Goal: Navigation & Orientation: Find specific page/section

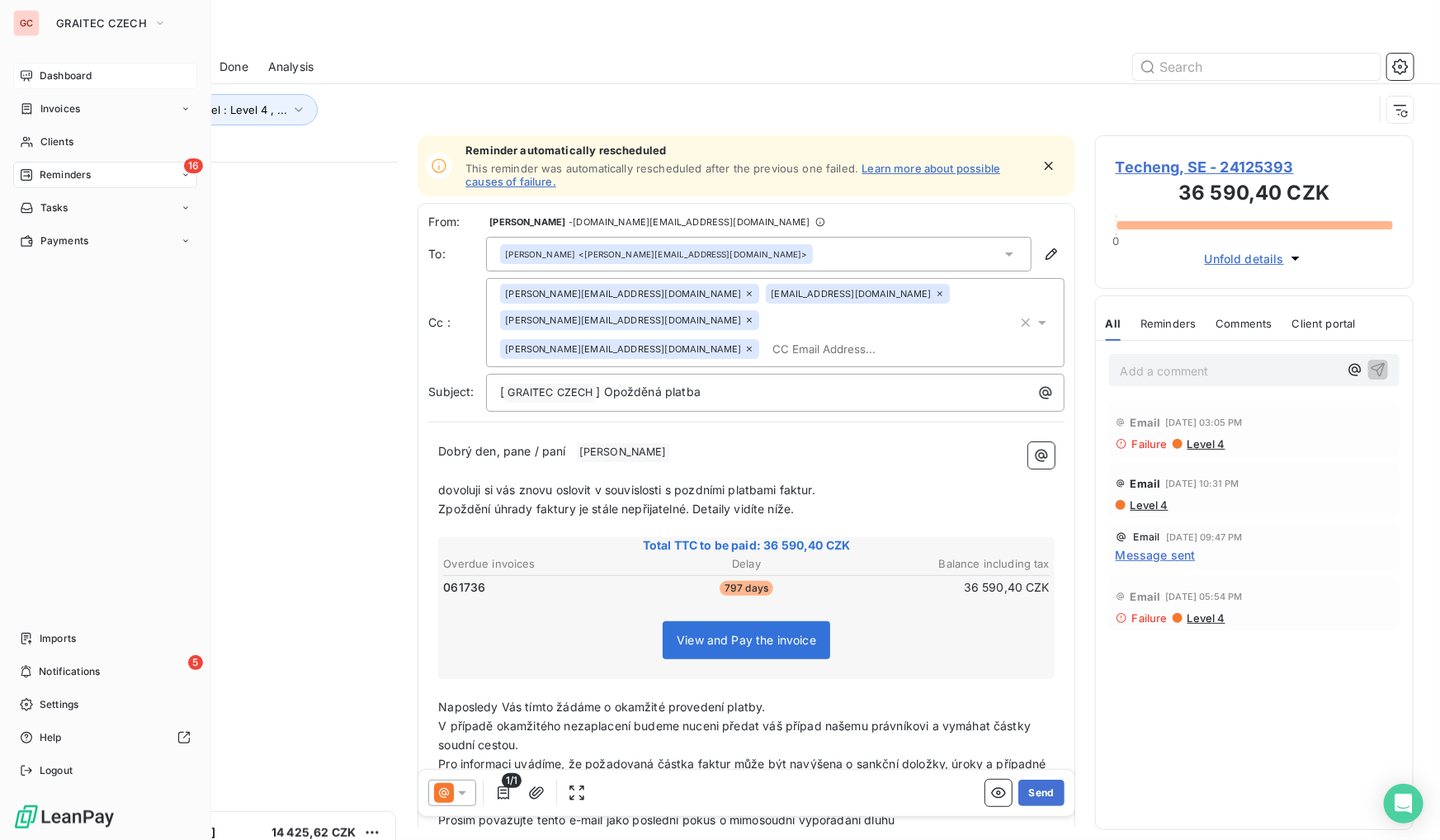
scroll to position [667, 307]
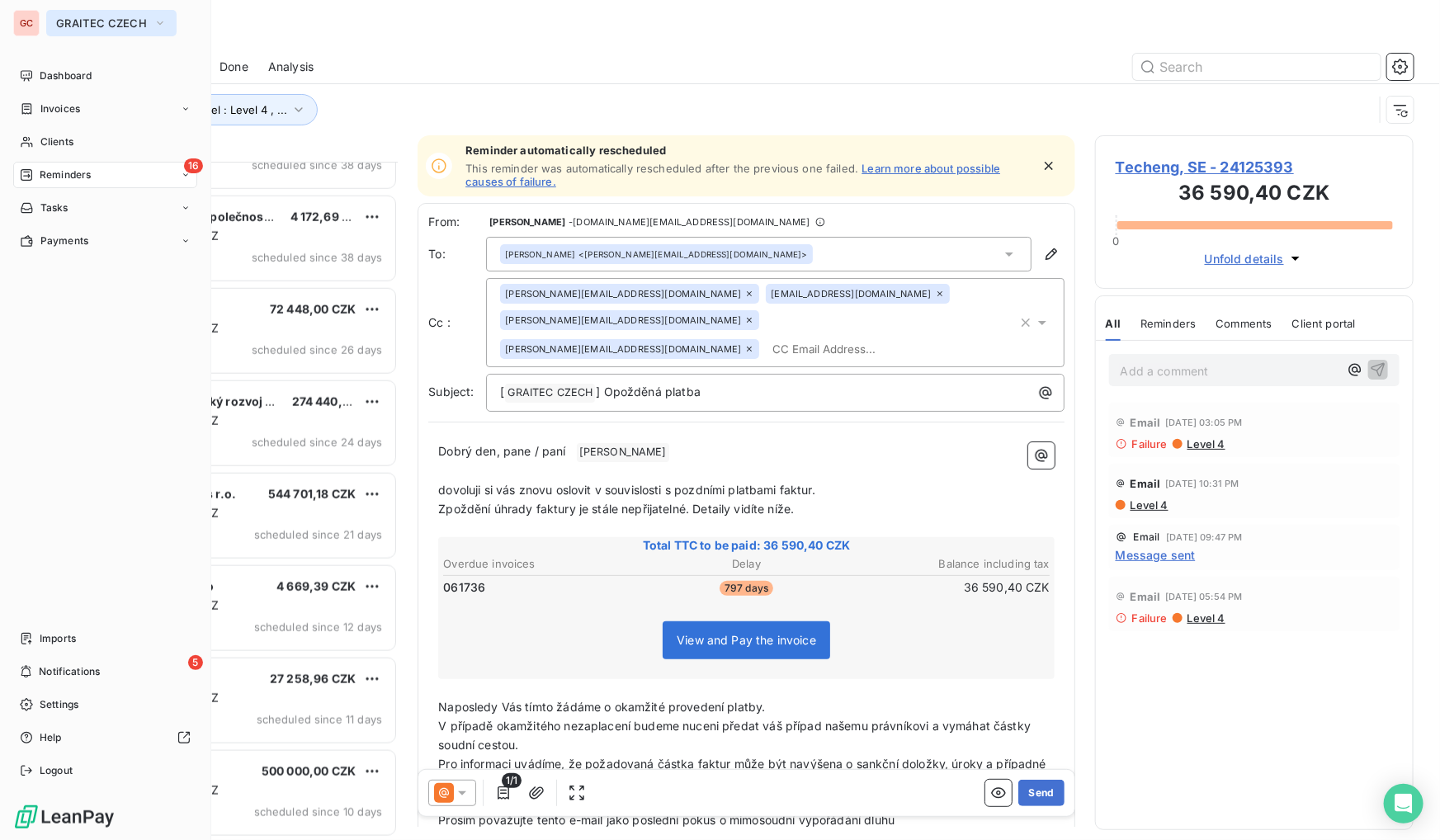
drag, startPoint x: 113, startPoint y: 5, endPoint x: 111, endPoint y: 22, distance: 17.1
click at [115, 8] on div "GC GRAITEC CZECH Dashboard Invoices Clients 16 Reminders Tasks Payments Imports…" at bounding box center [106, 420] width 211 height 840
click at [110, 23] on span "GRAITEC CZECH" at bounding box center [101, 22] width 91 height 13
click at [110, 21] on span "GRAITEC CZECH" at bounding box center [101, 22] width 91 height 13
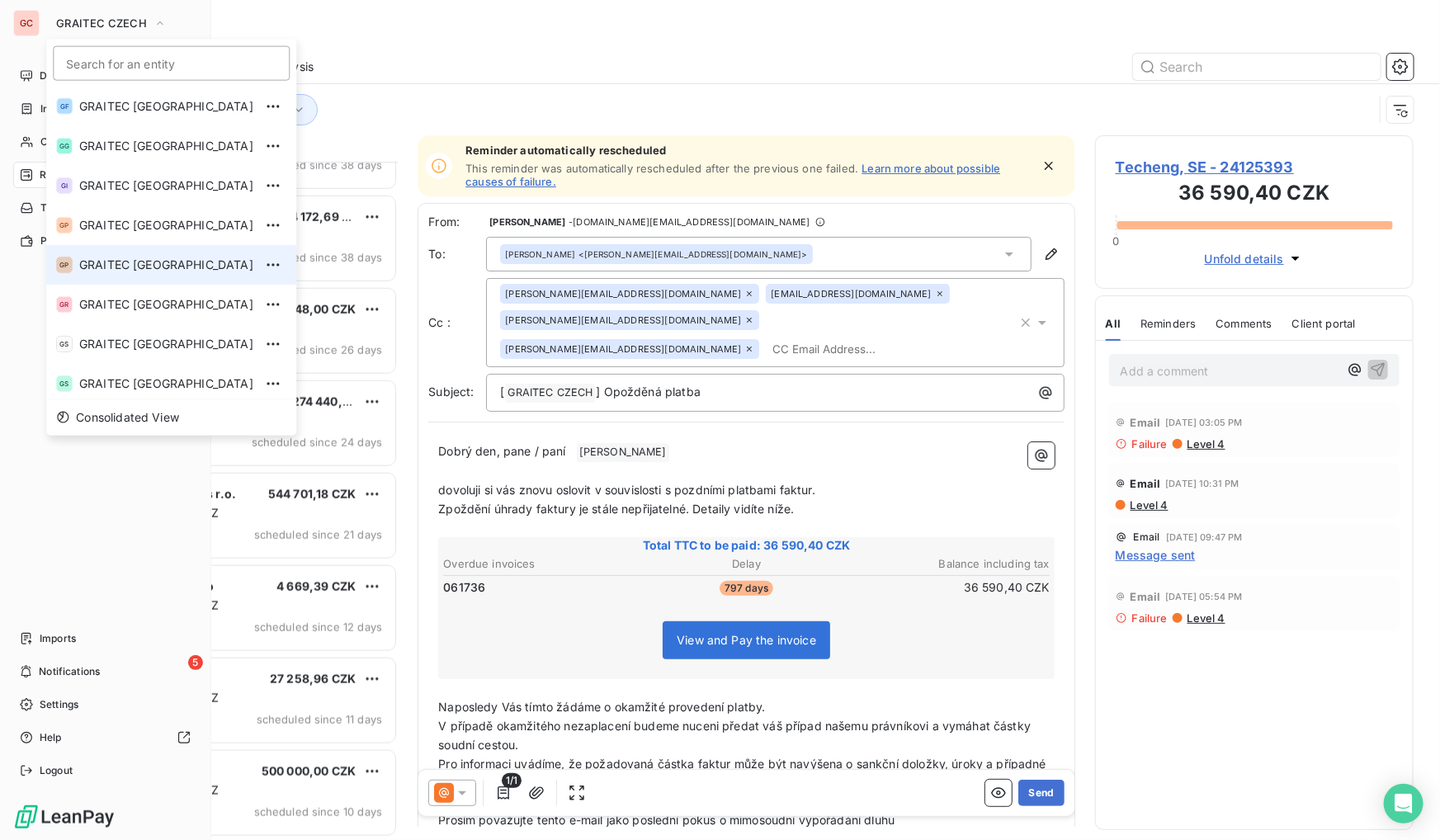
scroll to position [150, 0]
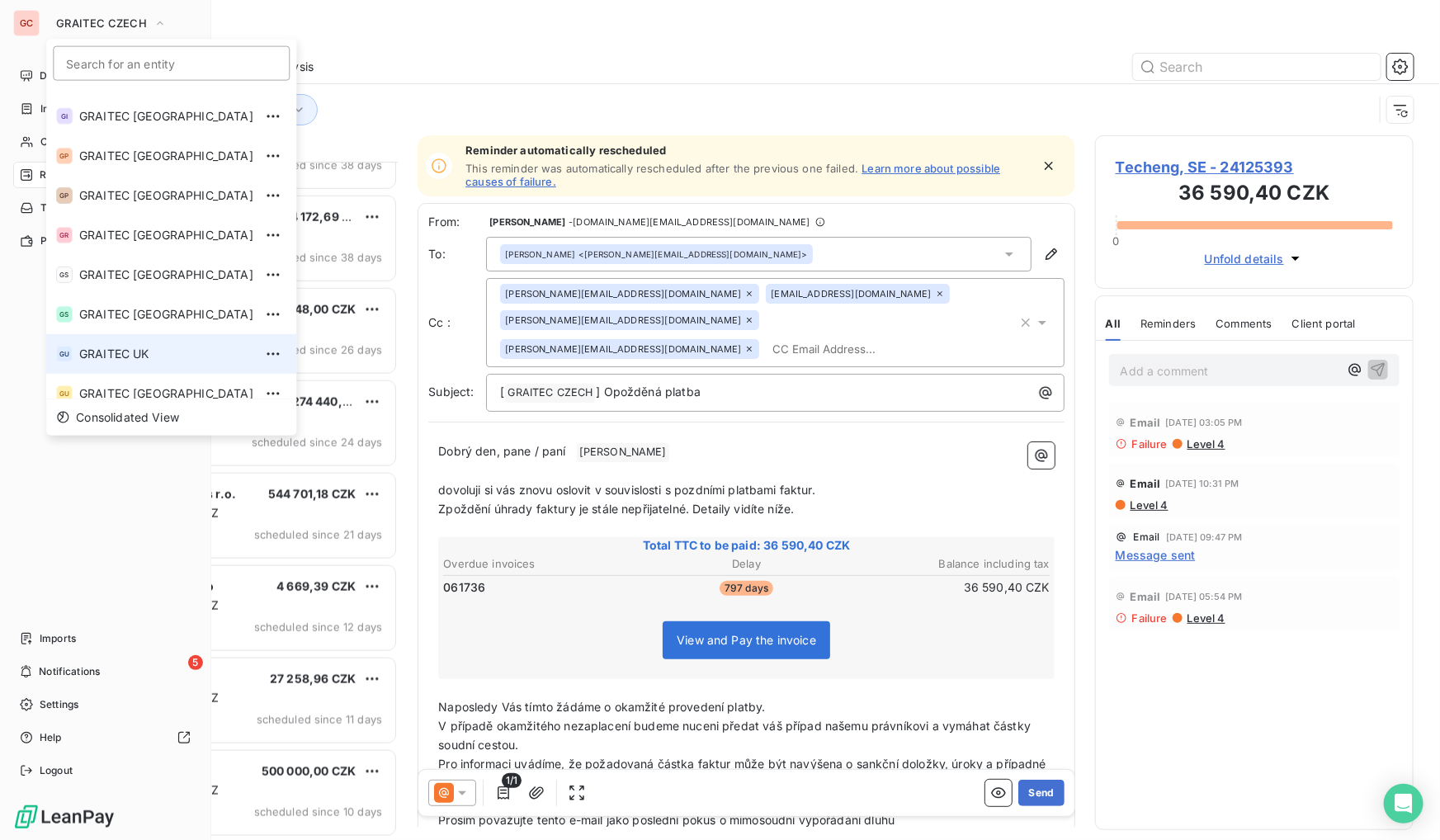
click at [154, 347] on span "GRAITEC UK" at bounding box center [166, 354] width 174 height 16
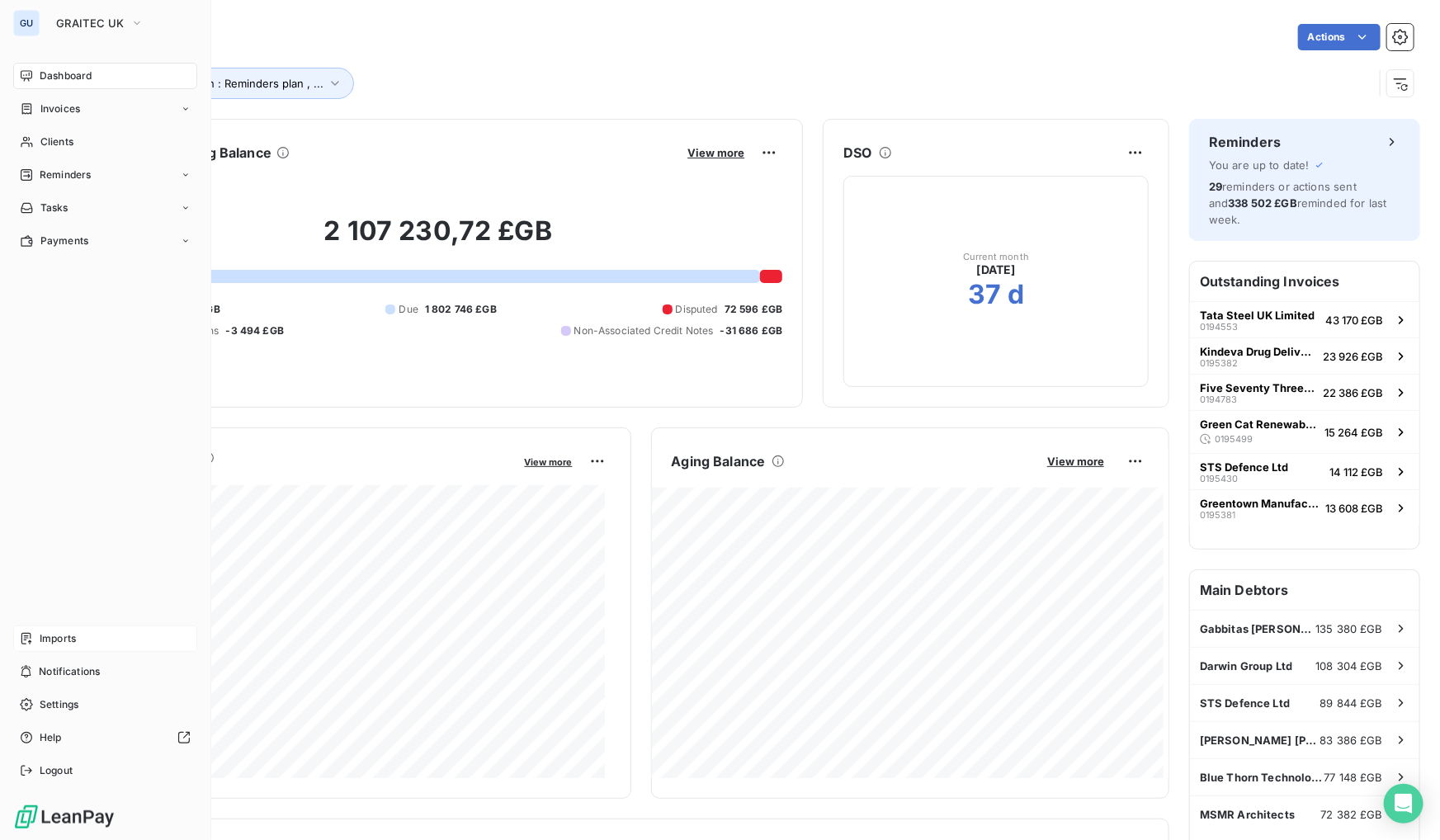
click at [74, 632] on span "Imports" at bounding box center [58, 638] width 36 height 15
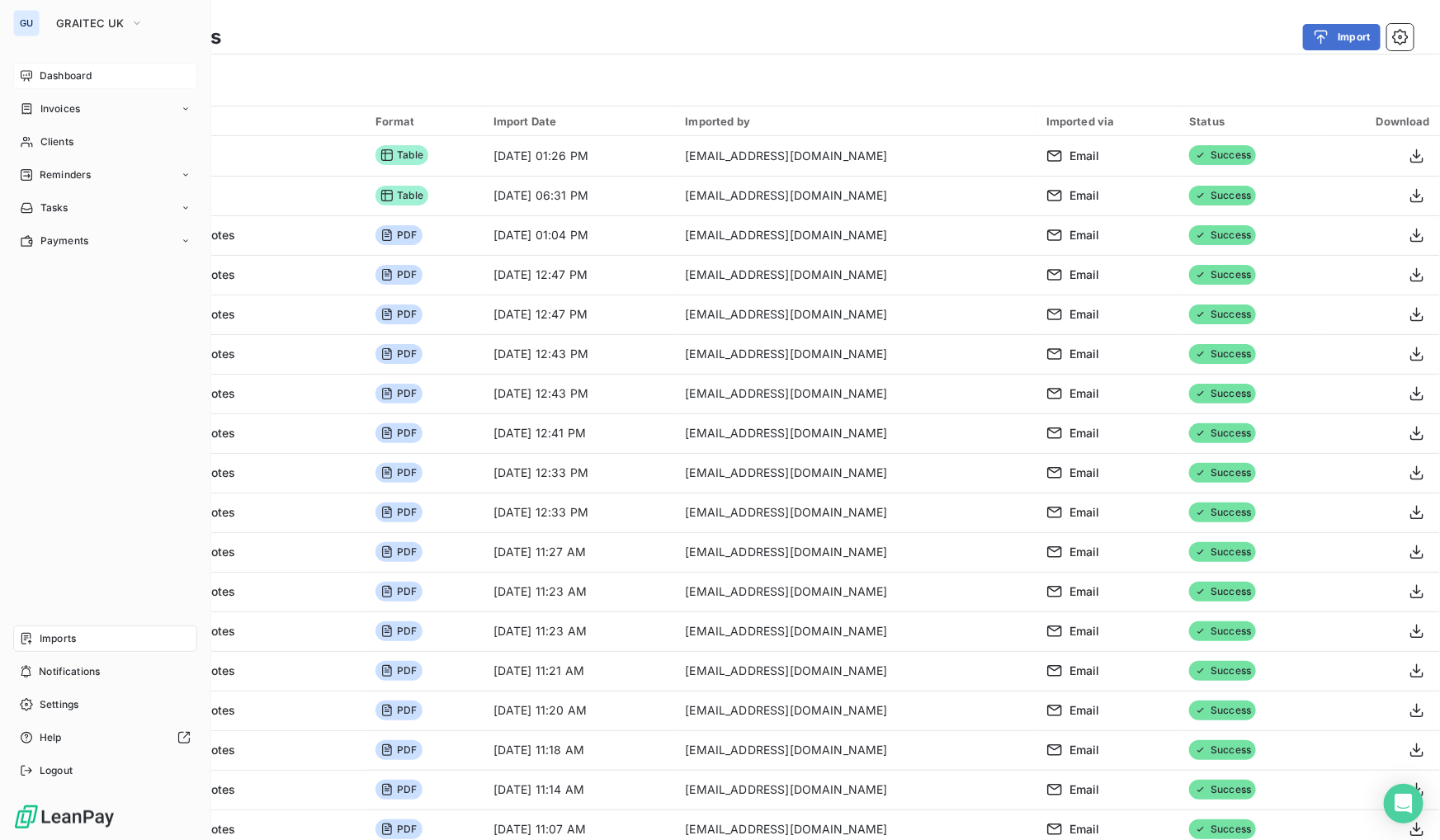
click at [76, 83] on div "Dashboard" at bounding box center [105, 75] width 184 height 27
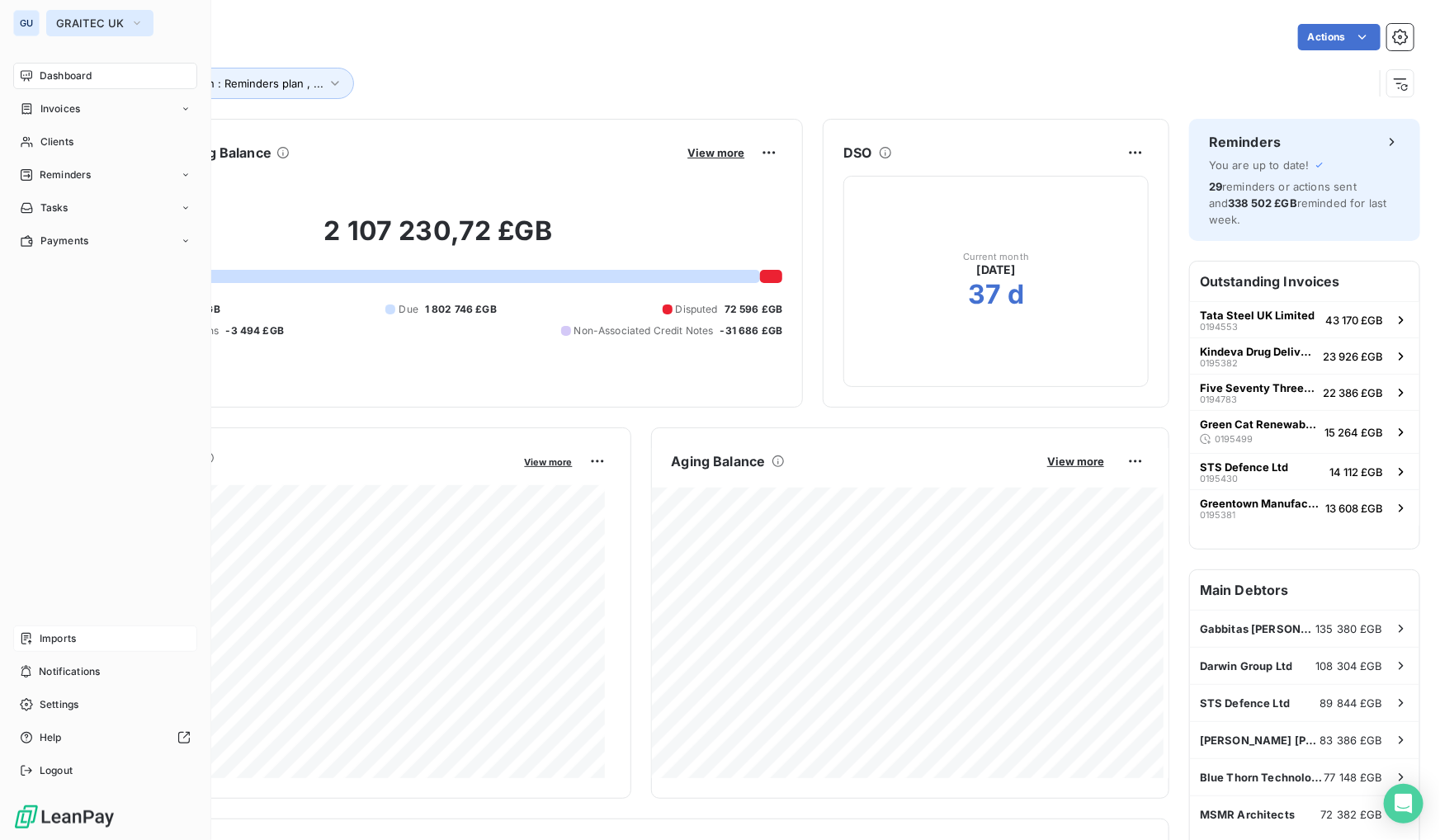
click at [100, 16] on span "GRAITEC UK" at bounding box center [90, 22] width 68 height 13
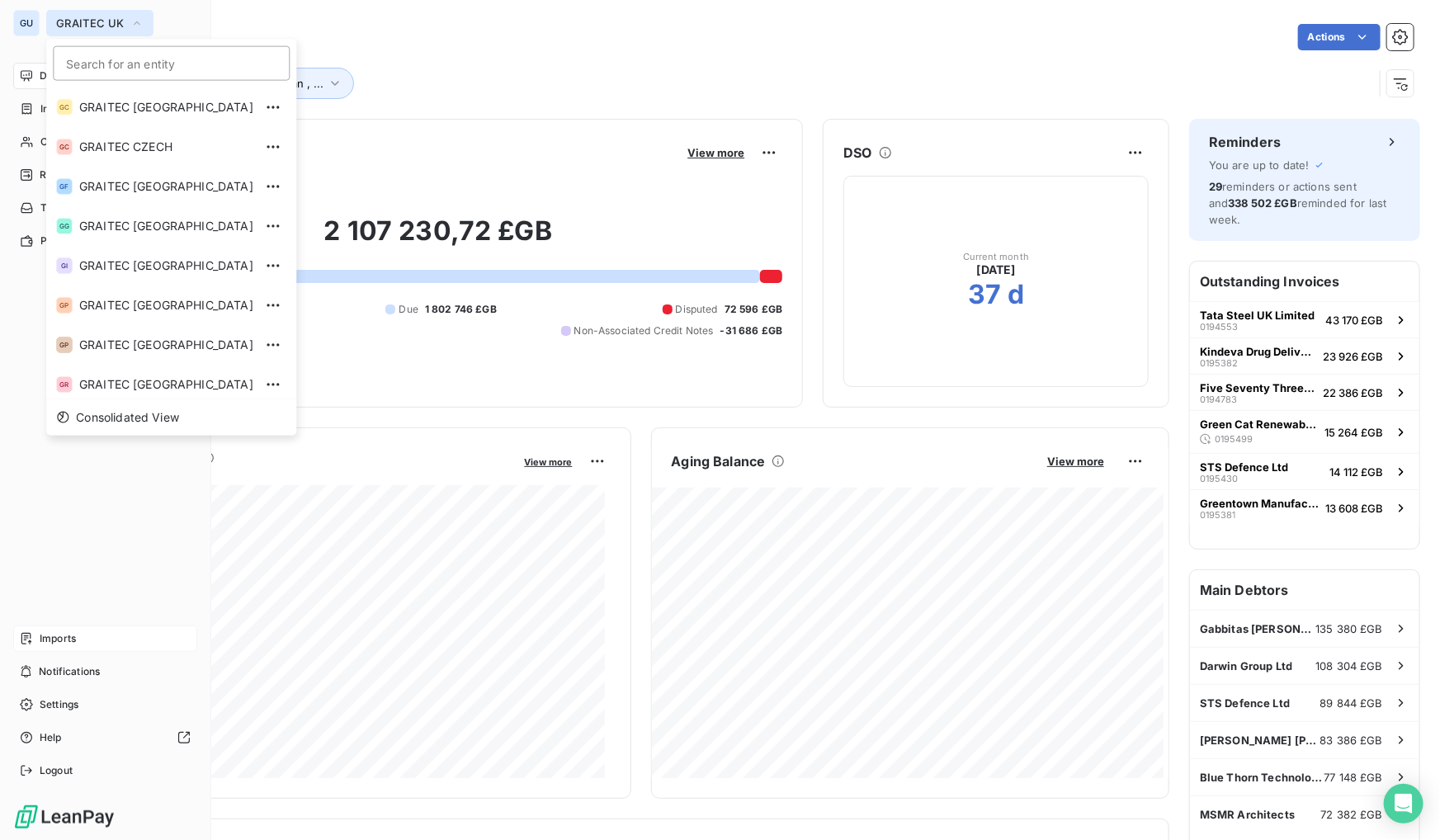
scroll to position [124, 0]
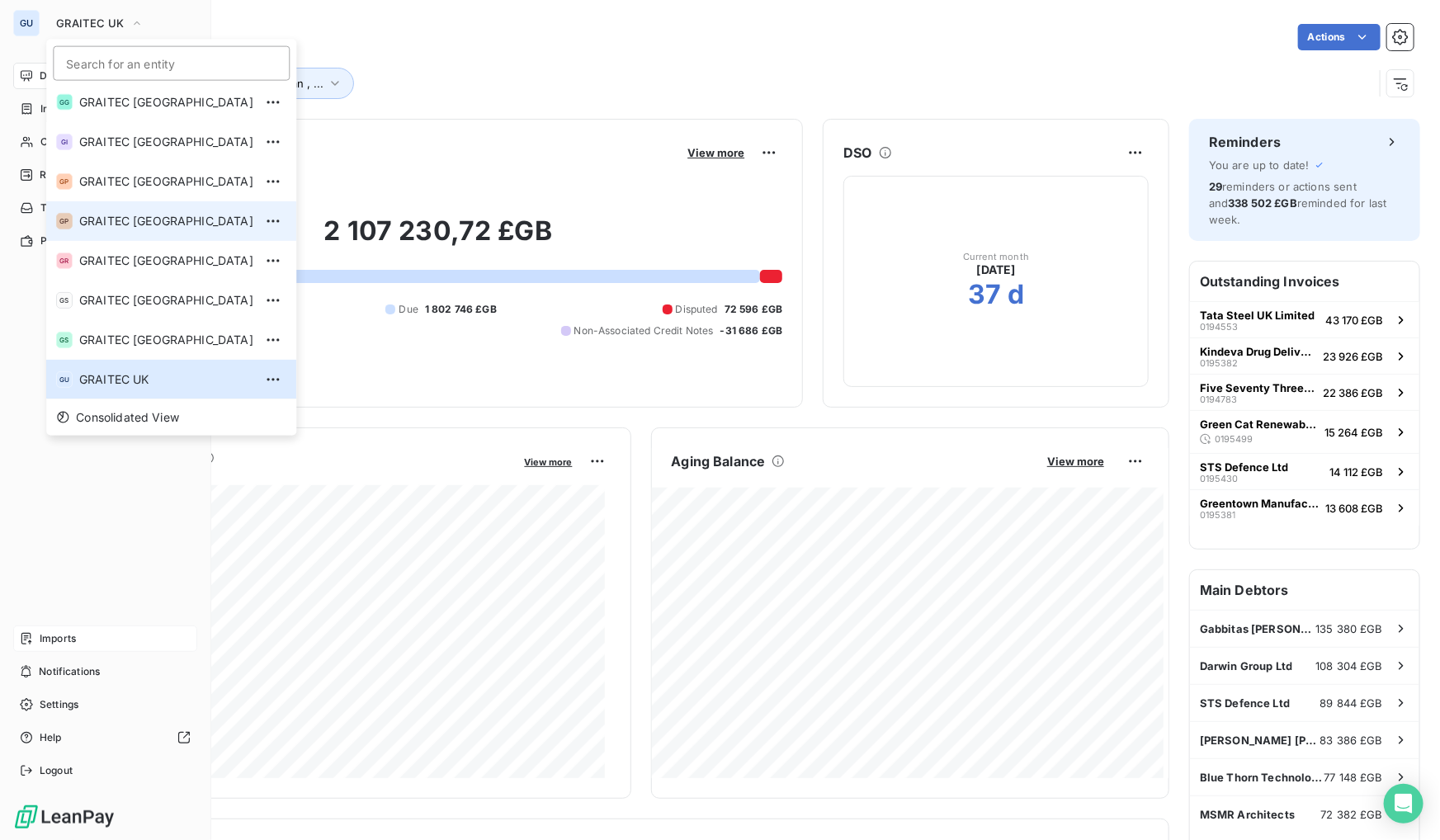
click at [132, 233] on li "GP GRAITEC [GEOGRAPHIC_DATA]" at bounding box center [170, 221] width 250 height 40
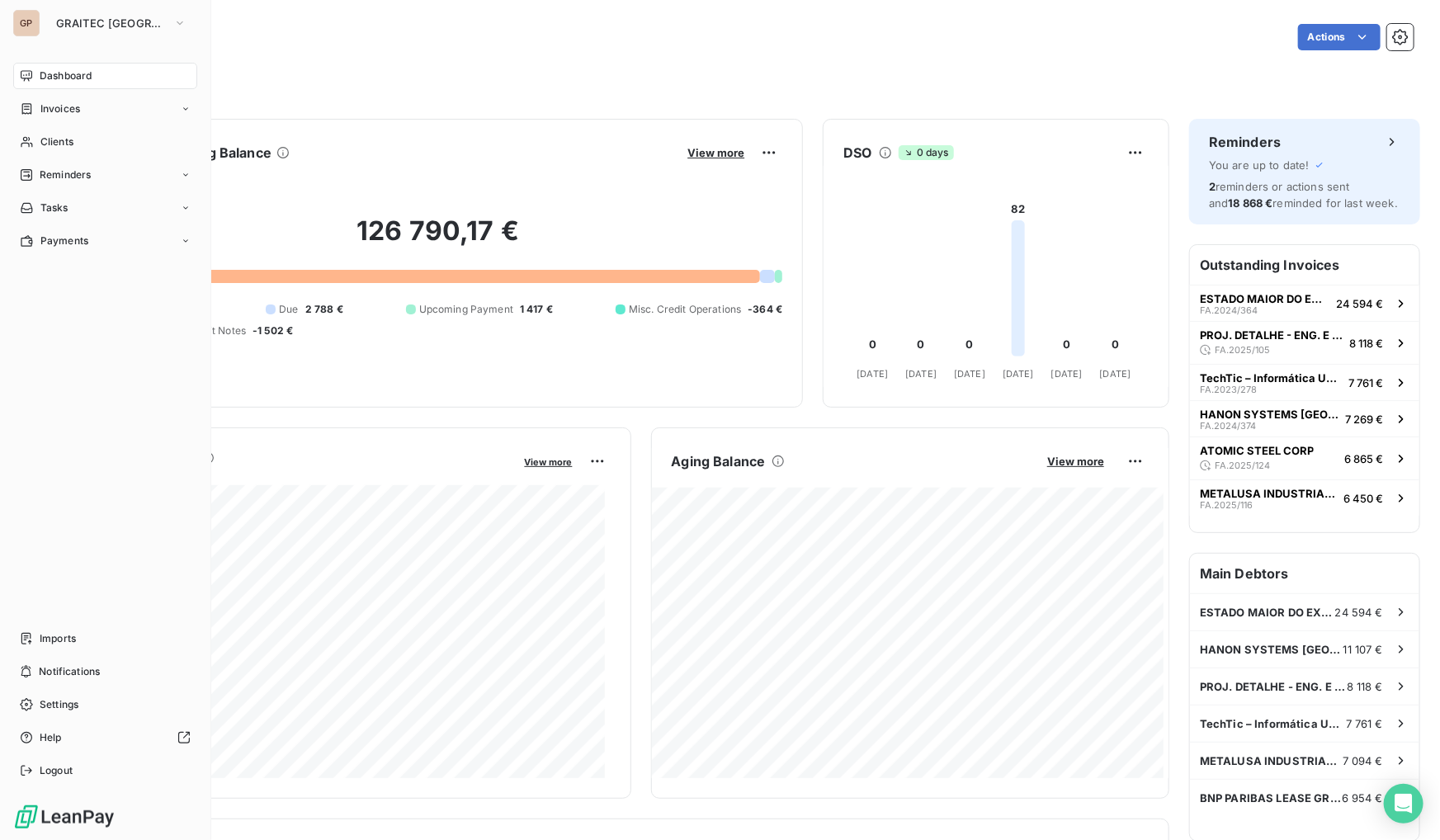
click at [67, 655] on nav "Imports Notifications Settings Help Logout" at bounding box center [105, 704] width 184 height 158
click at [62, 651] on nav "Imports Notifications Settings Help Logout" at bounding box center [105, 704] width 184 height 158
click at [58, 642] on span "Imports" at bounding box center [58, 638] width 36 height 15
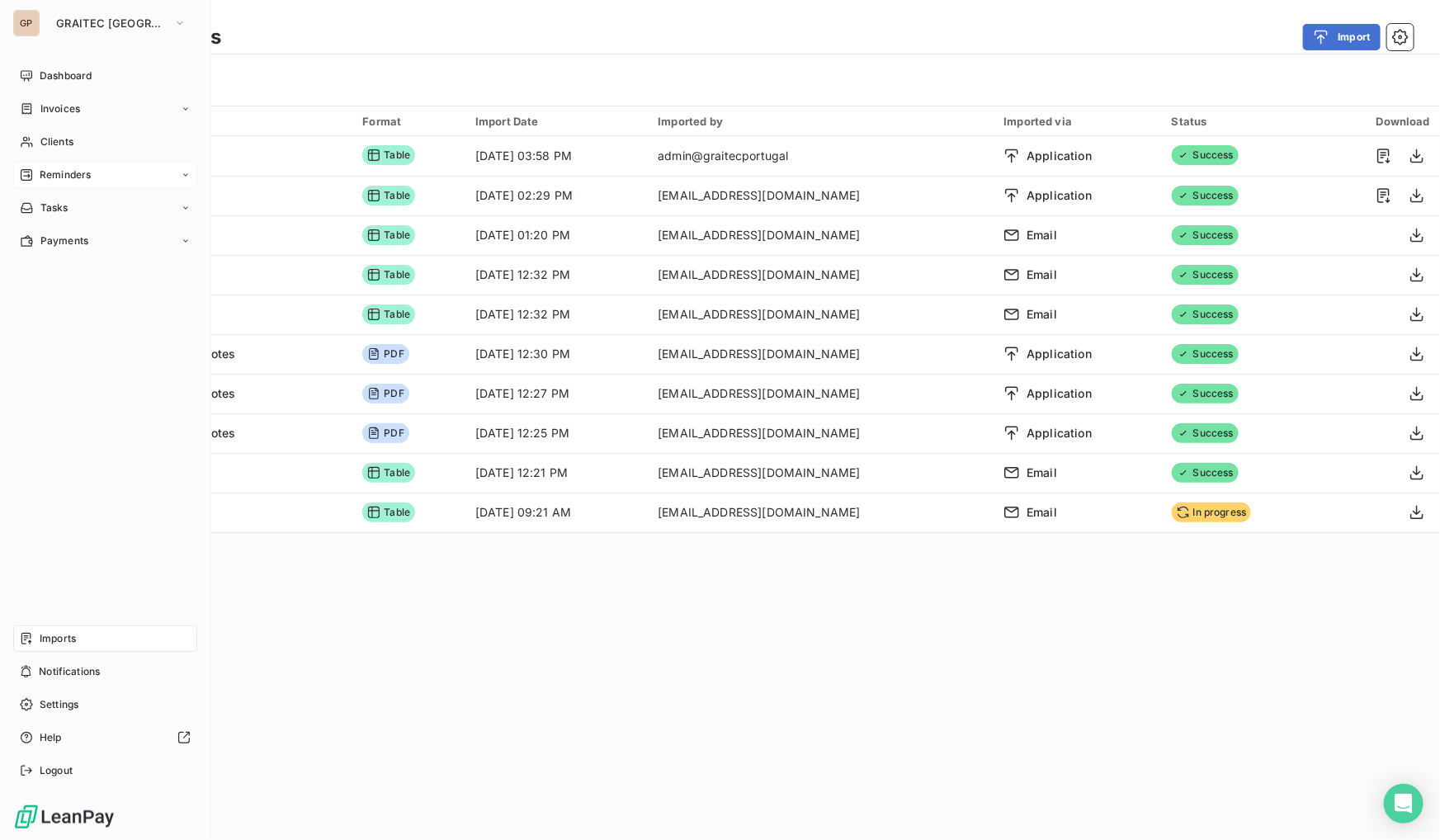
click at [86, 176] on span "Reminders" at bounding box center [65, 175] width 51 height 15
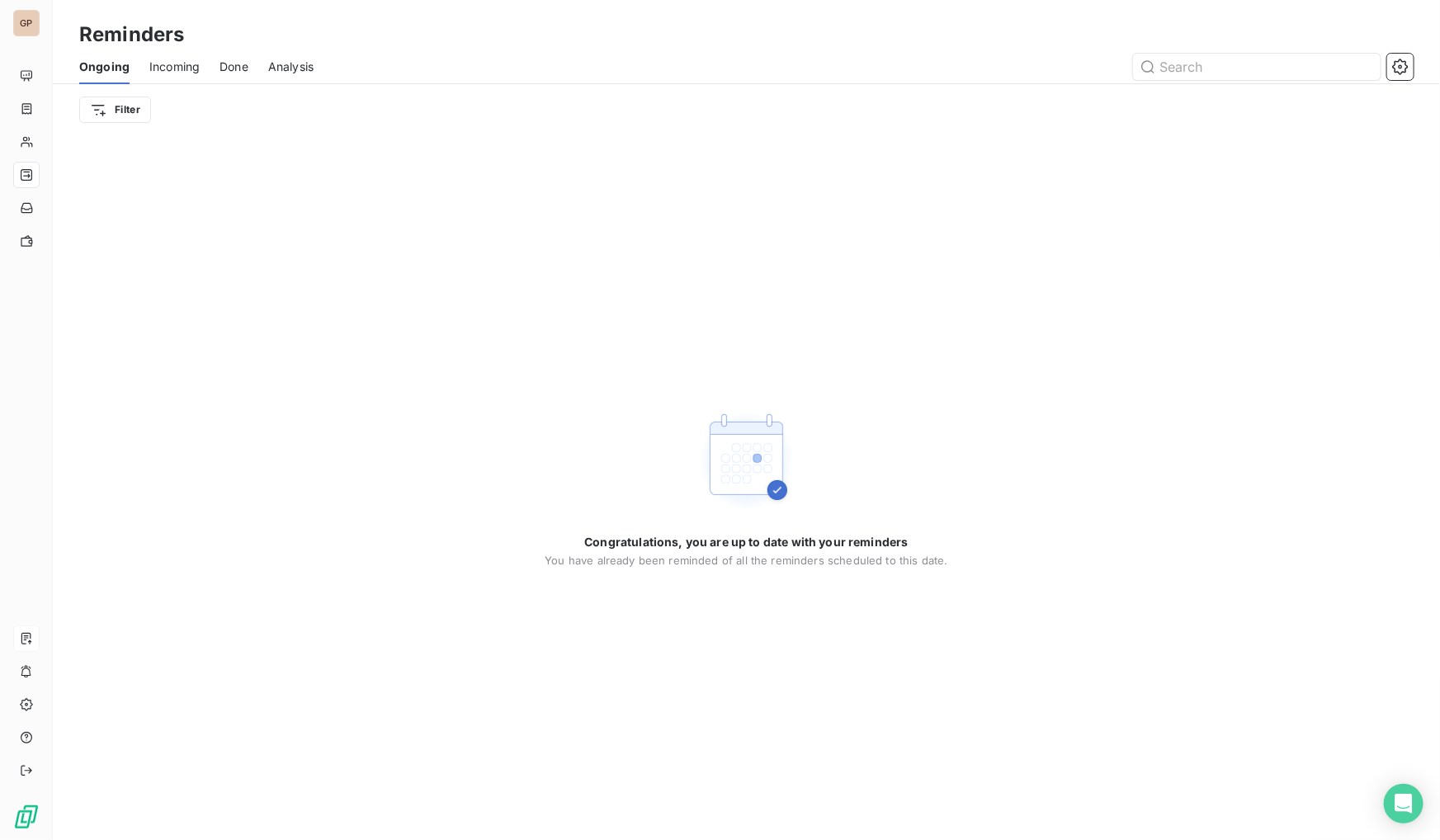
click at [235, 60] on span "Done" at bounding box center [234, 67] width 29 height 16
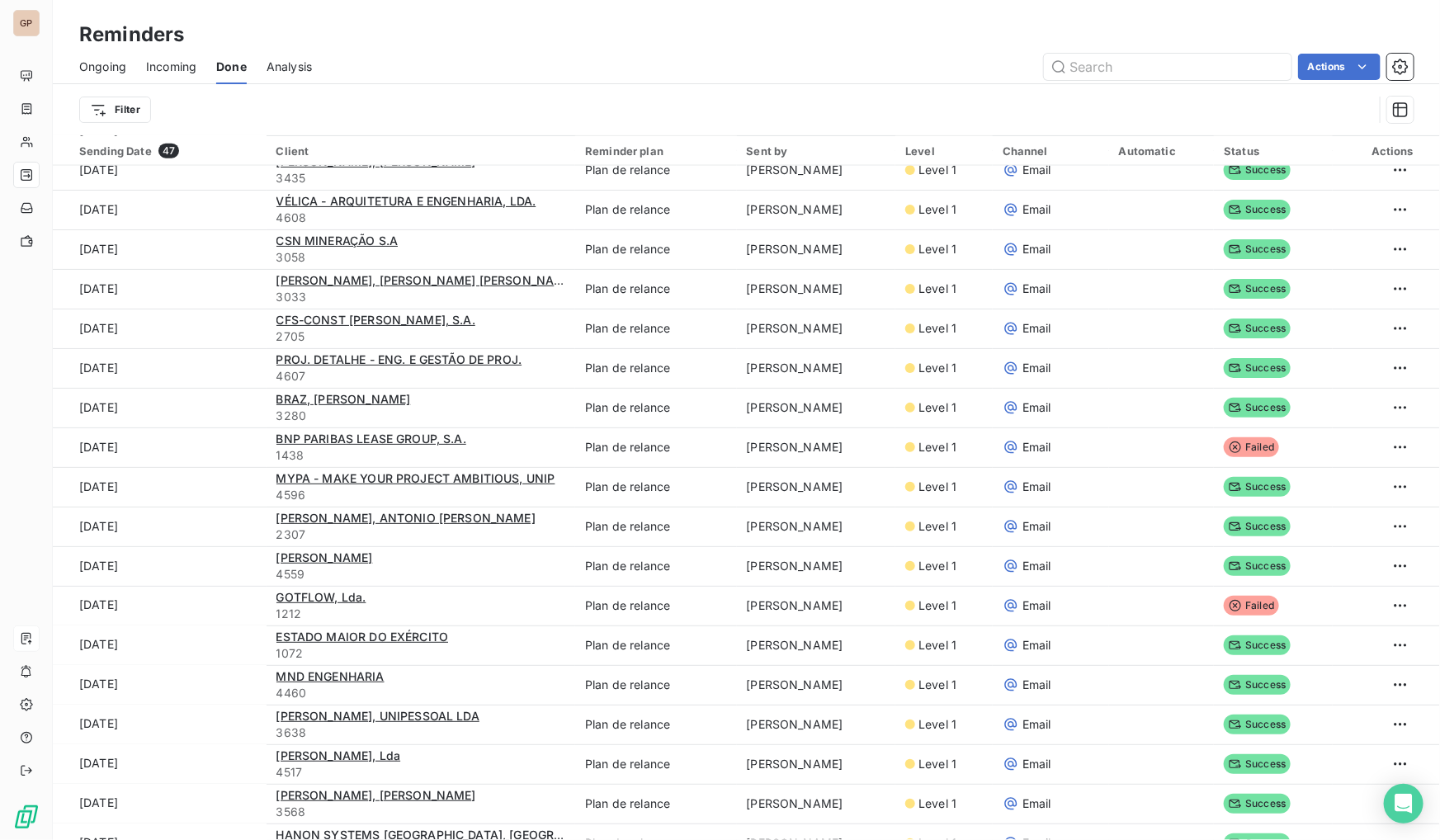
scroll to position [1187, 0]
